Goal: Book appointment/travel/reservation

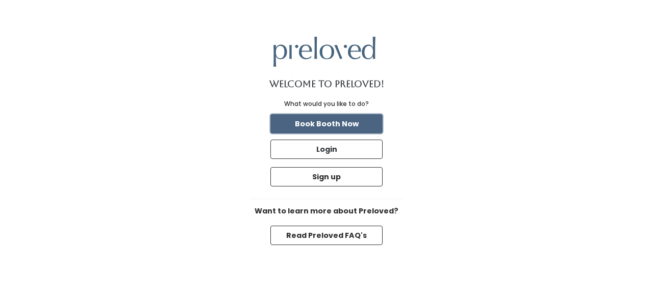
click at [320, 125] on button "Book Booth Now" at bounding box center [326, 123] width 112 height 19
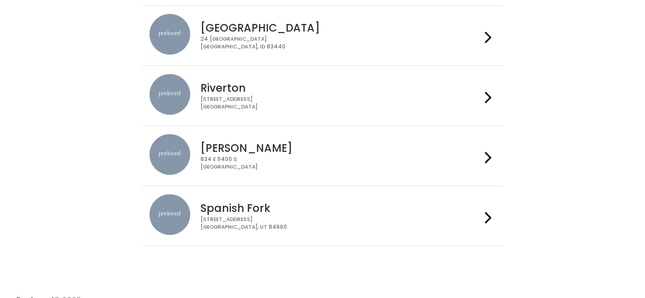
scroll to position [397, 0]
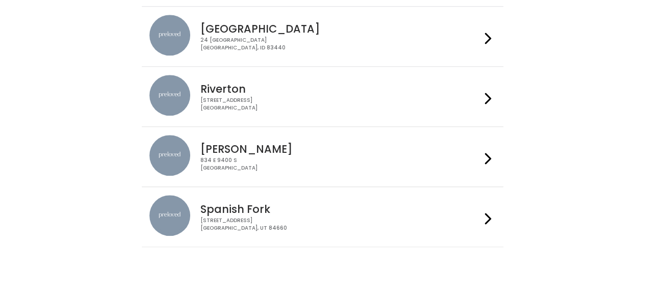
click at [296, 151] on h4 "Sandy" at bounding box center [340, 149] width 280 height 12
